Goal: Navigation & Orientation: Find specific page/section

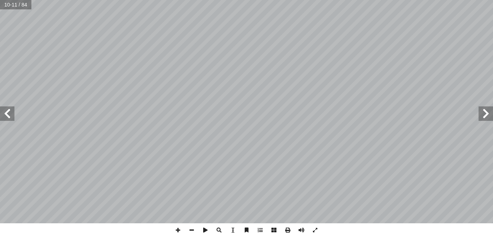
click at [493, 110] on span at bounding box center [486, 114] width 14 height 14
click at [9, 112] on span at bounding box center [7, 114] width 14 height 14
click at [10, 118] on span at bounding box center [7, 114] width 14 height 14
click at [9, 116] on span at bounding box center [7, 114] width 14 height 14
